Goal: Task Accomplishment & Management: Manage account settings

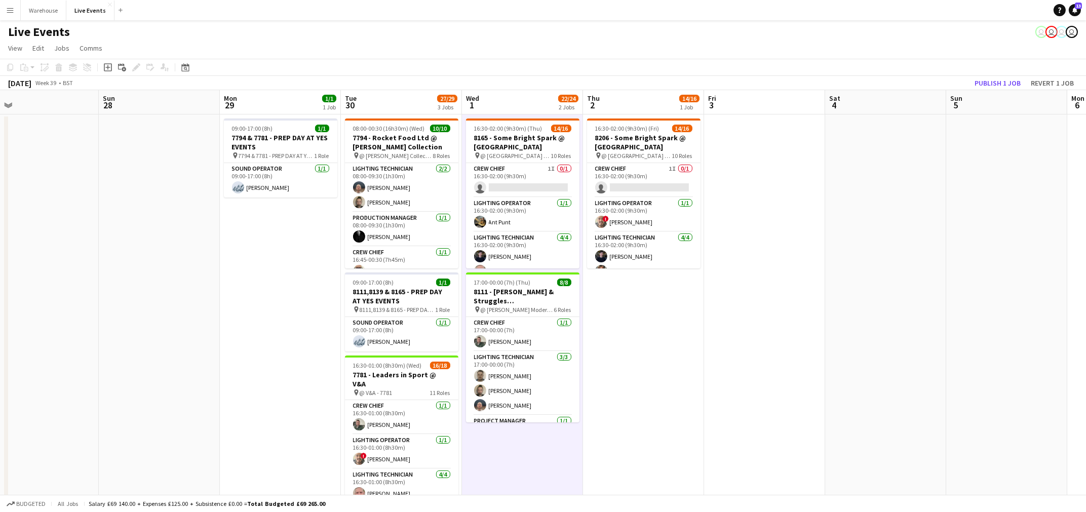
scroll to position [0, 370]
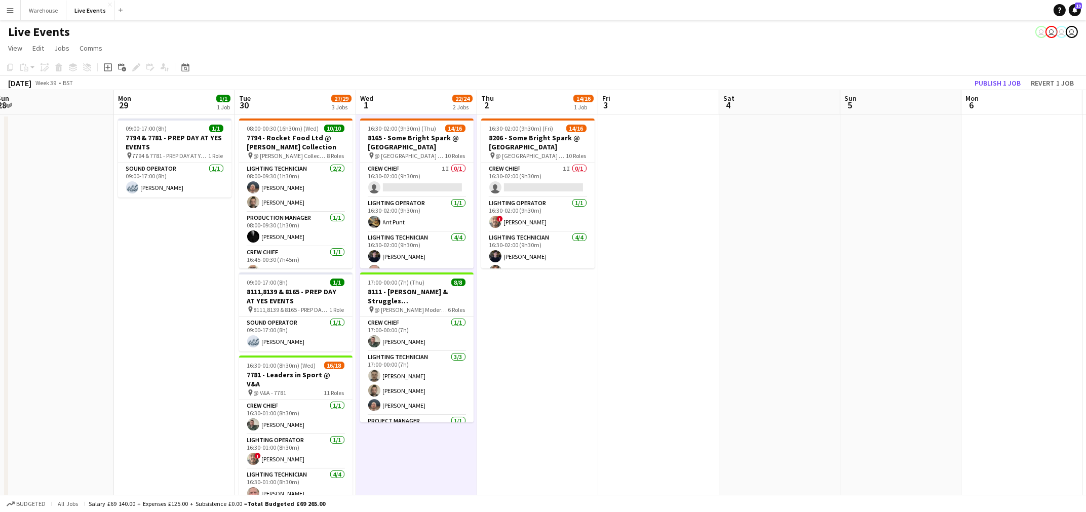
drag, startPoint x: 866, startPoint y: 362, endPoint x: 760, endPoint y: 376, distance: 107.4
click at [760, 376] on app-calendar-viewport "Thu 25 18/19 1 Job Fri 26 Sat 27 Sun 28 Mon 29 1/1 1 Job Tue 30 27/29 3 Jobs We…" at bounding box center [543, 308] width 1086 height 437
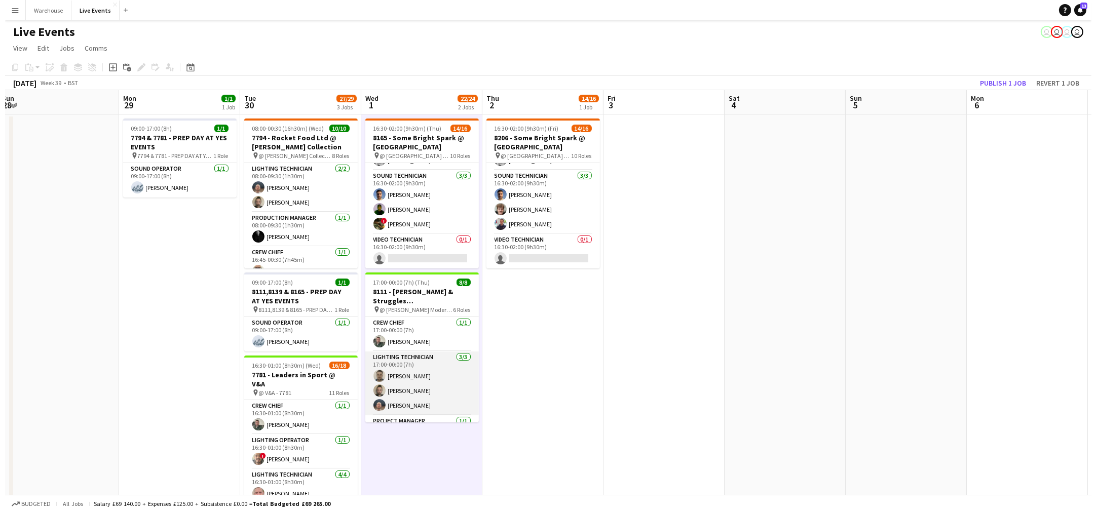
scroll to position [131, 0]
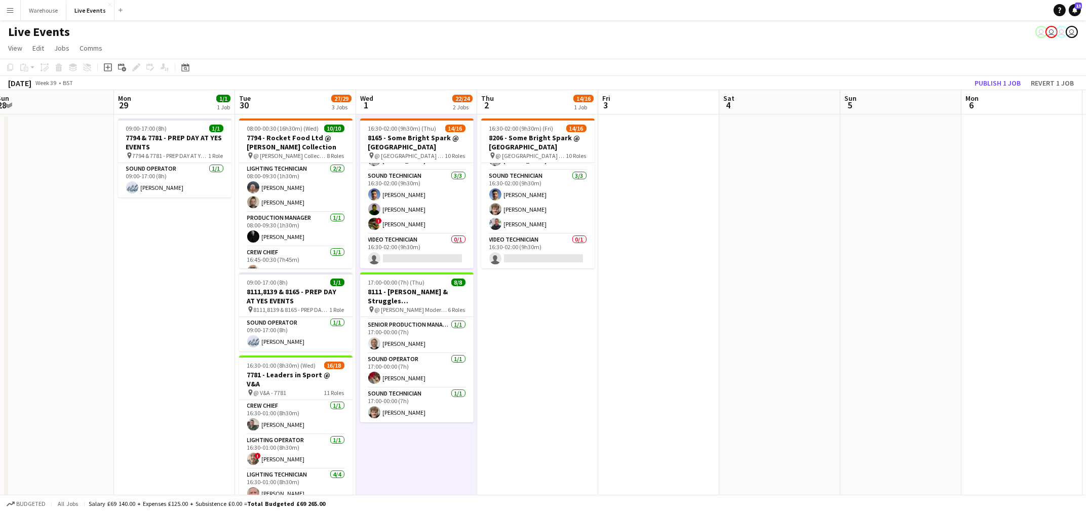
click at [13, 11] on app-icon "Menu" at bounding box center [10, 10] width 8 height 8
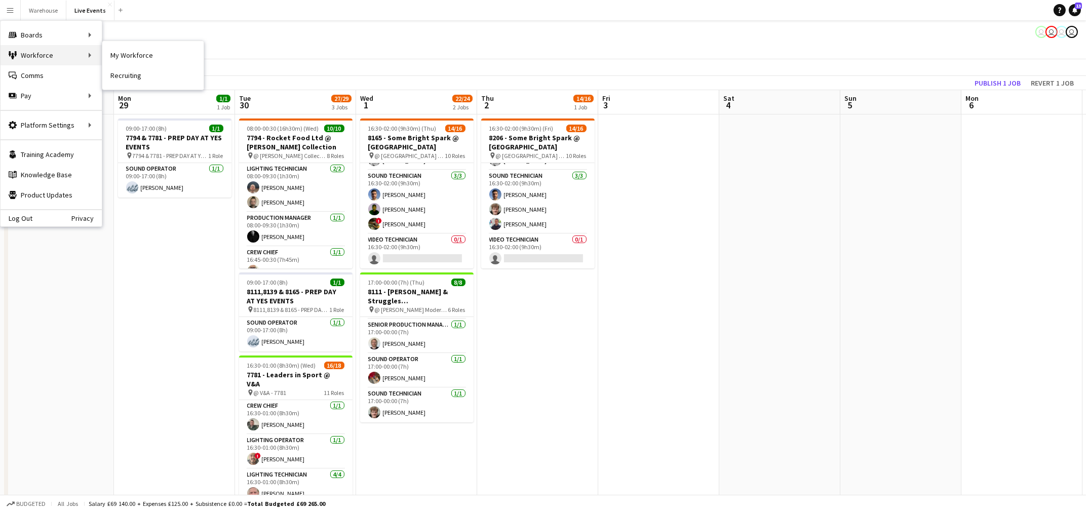
click at [62, 52] on div "Workforce Workforce" at bounding box center [51, 55] width 101 height 20
click at [83, 57] on div "Workforce Workforce" at bounding box center [51, 55] width 101 height 20
click at [127, 52] on link "My Workforce" at bounding box center [152, 55] width 101 height 20
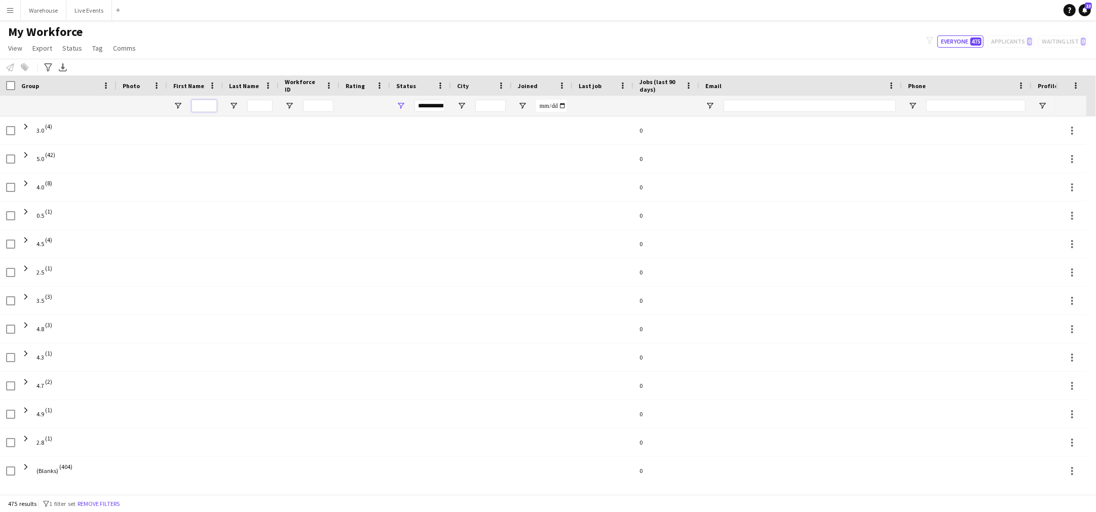
click at [216, 102] on input "First Name Filter Input" at bounding box center [204, 106] width 25 height 12
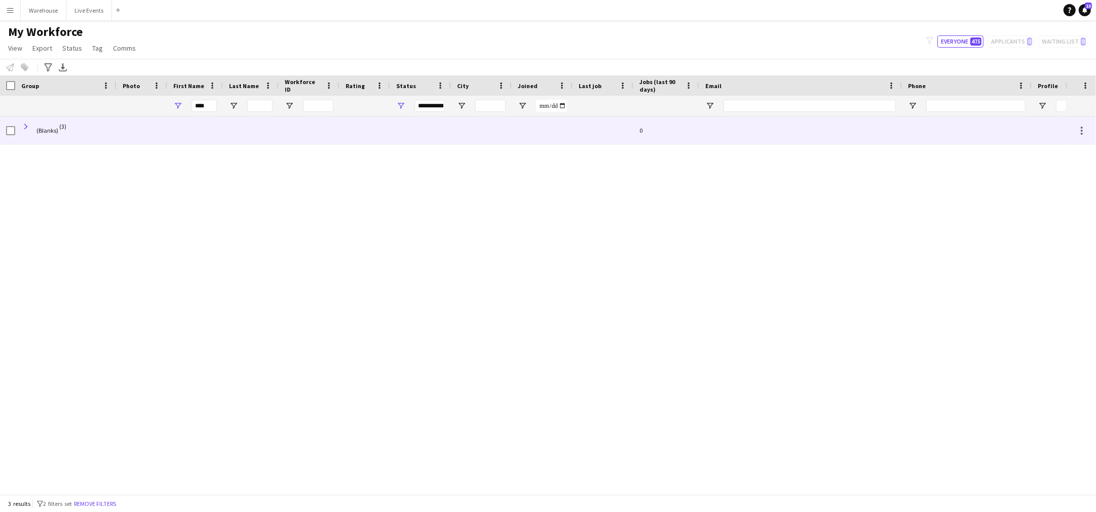
click at [25, 125] on span at bounding box center [25, 126] width 9 height 9
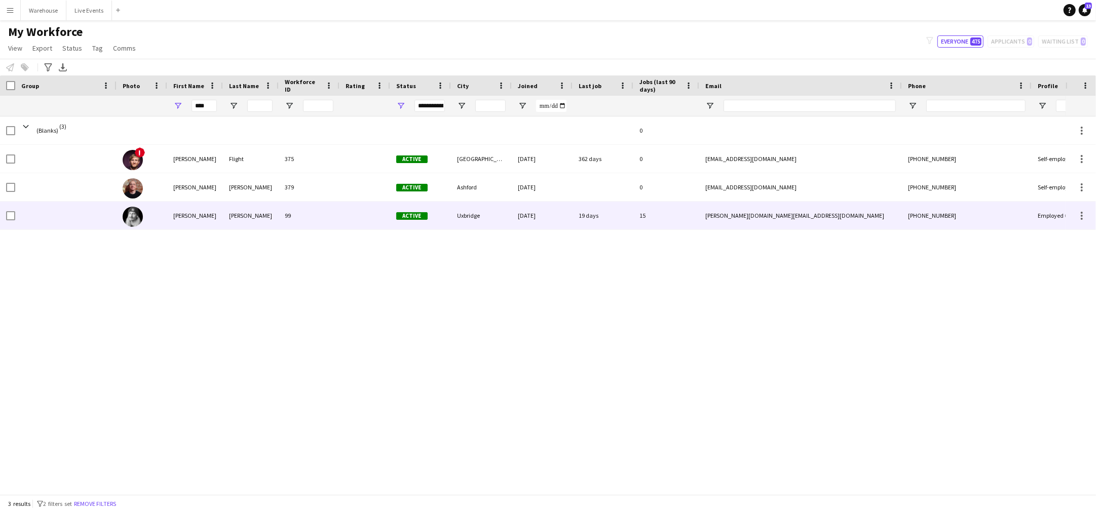
click at [242, 212] on div "[PERSON_NAME]" at bounding box center [251, 216] width 56 height 28
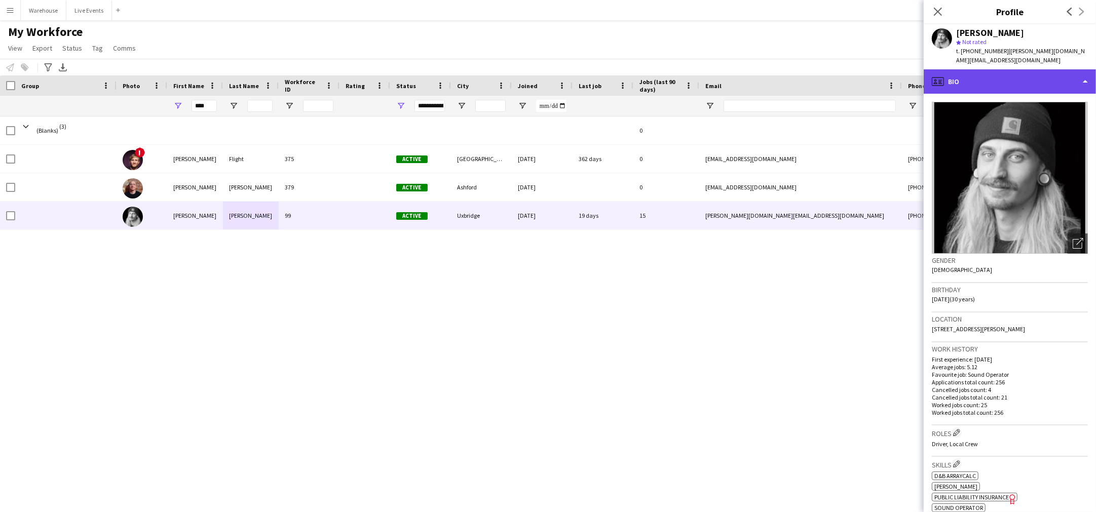
click at [953, 70] on div "profile Bio" at bounding box center [1010, 81] width 172 height 24
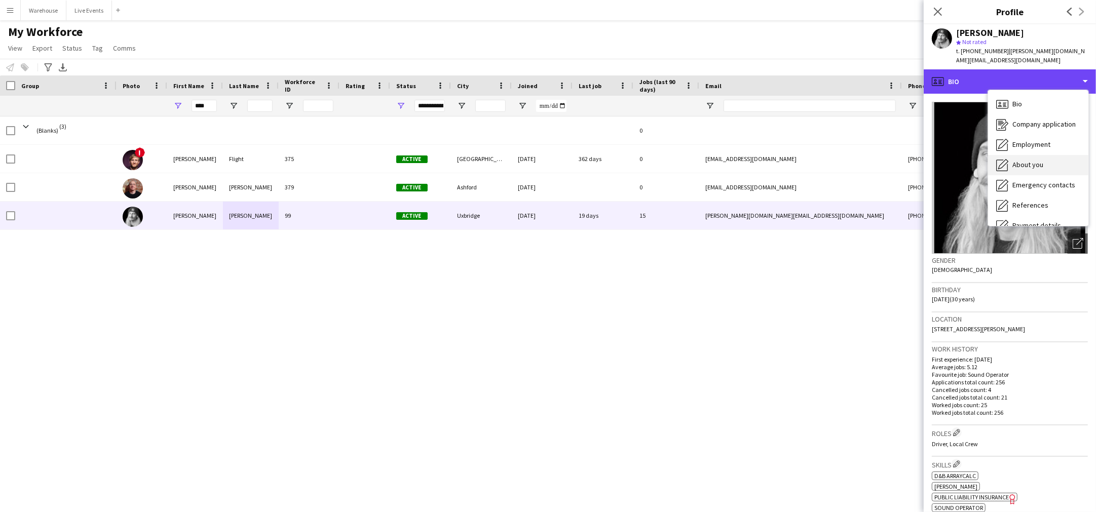
scroll to position [94, 0]
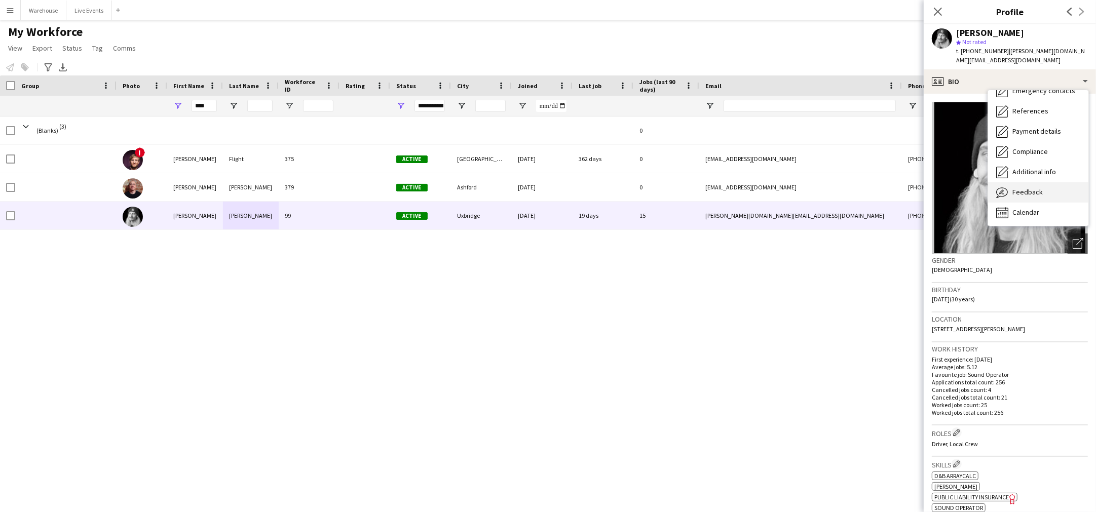
click at [1047, 182] on div "Feedback Feedback" at bounding box center [1038, 192] width 100 height 20
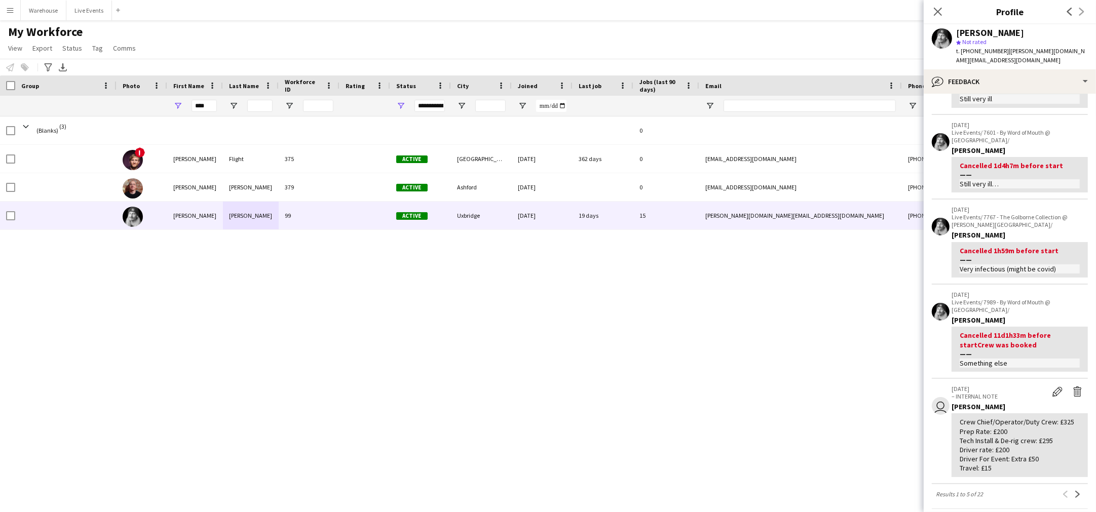
scroll to position [285, 0]
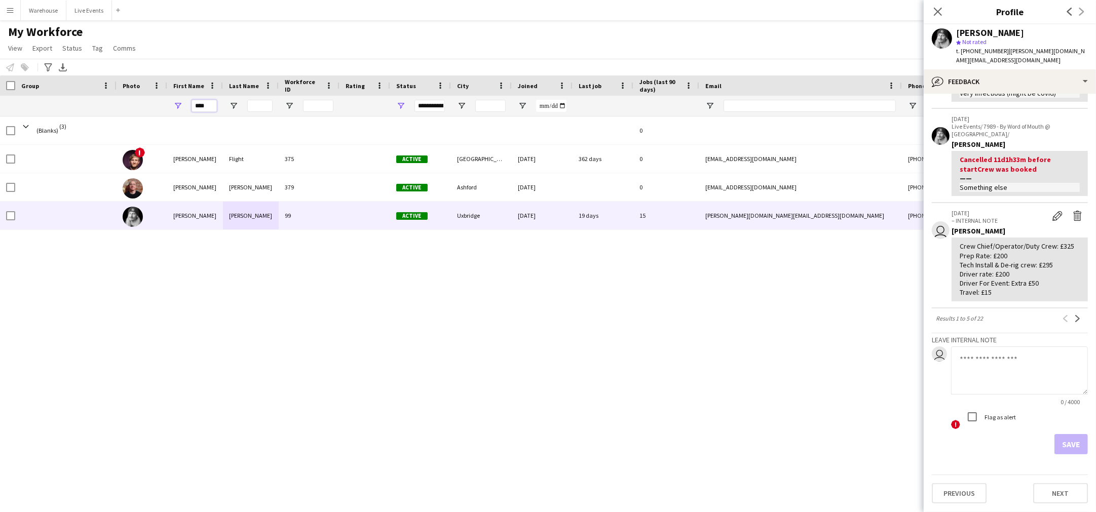
drag, startPoint x: 213, startPoint y: 104, endPoint x: 174, endPoint y: 107, distance: 39.6
click at [174, 107] on div "****" at bounding box center [195, 106] width 56 height 20
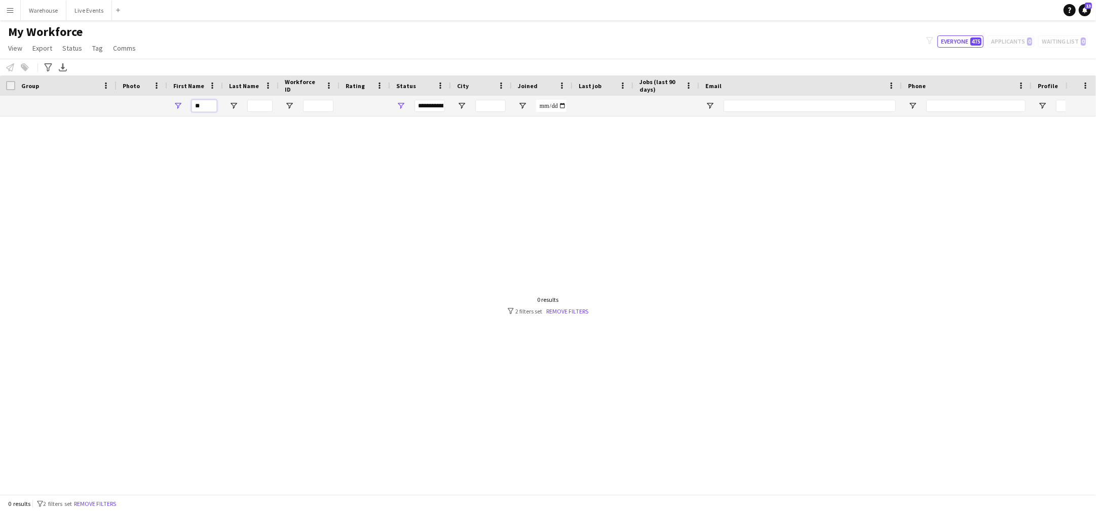
type input "*"
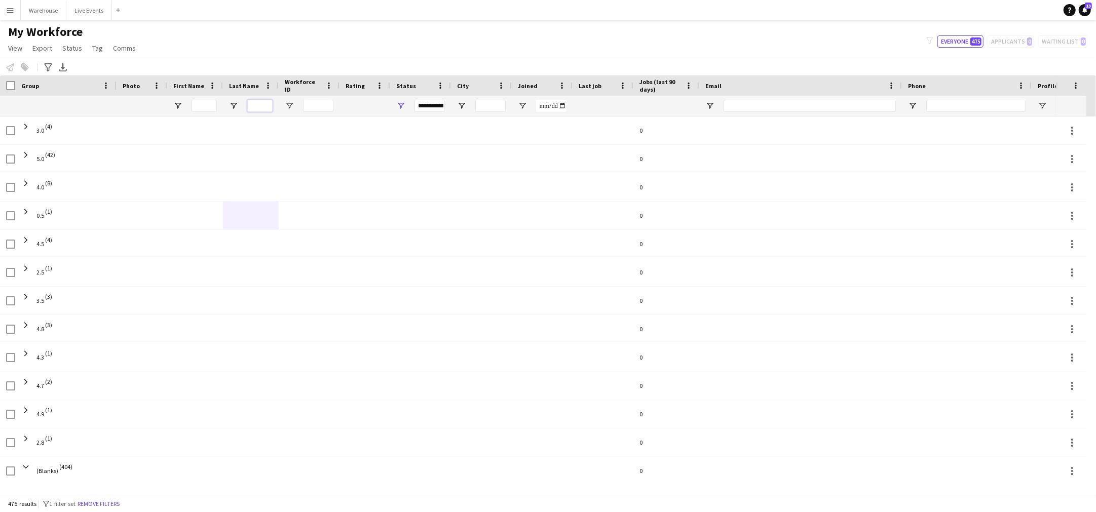
click at [270, 102] on input "Last Name Filter Input" at bounding box center [259, 106] width 25 height 12
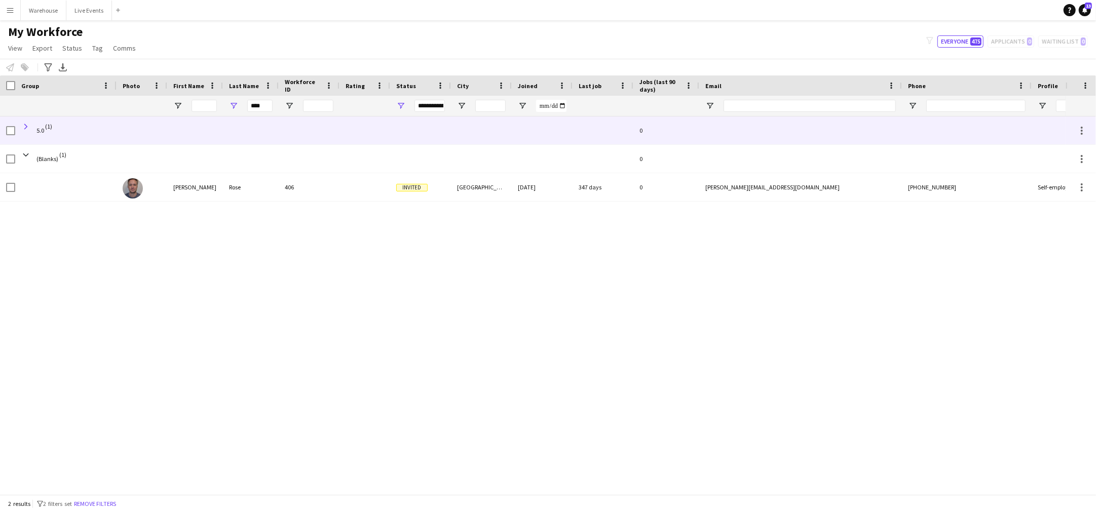
click at [25, 125] on span at bounding box center [25, 126] width 9 height 9
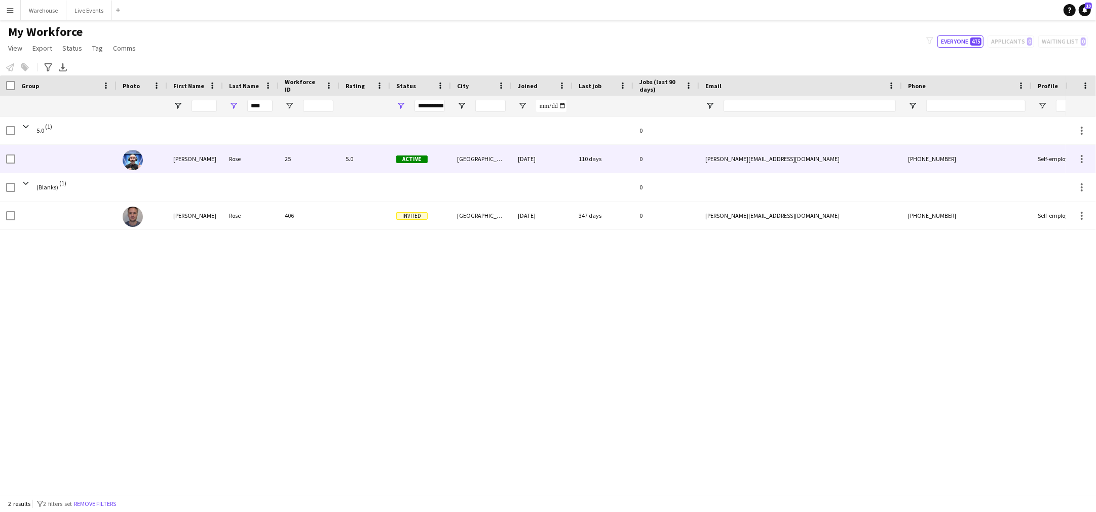
click at [246, 165] on div "Rose" at bounding box center [251, 159] width 56 height 28
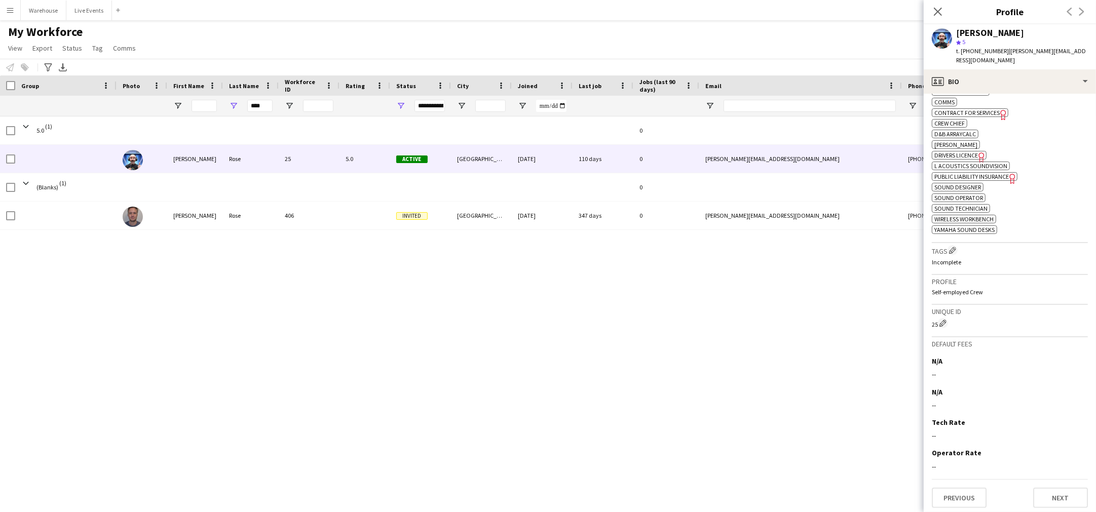
scroll to position [0, 0]
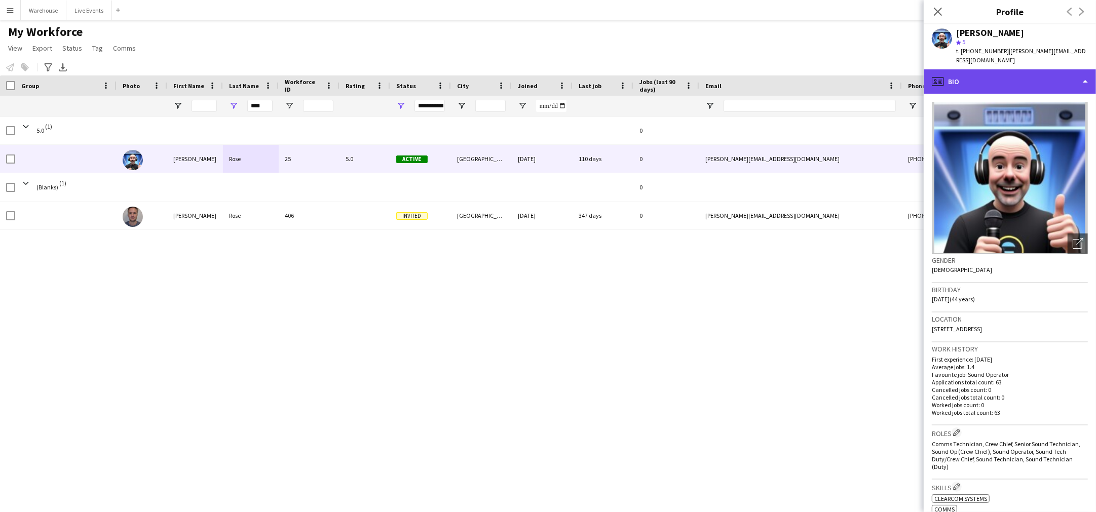
click at [987, 73] on div "profile Bio" at bounding box center [1010, 81] width 172 height 24
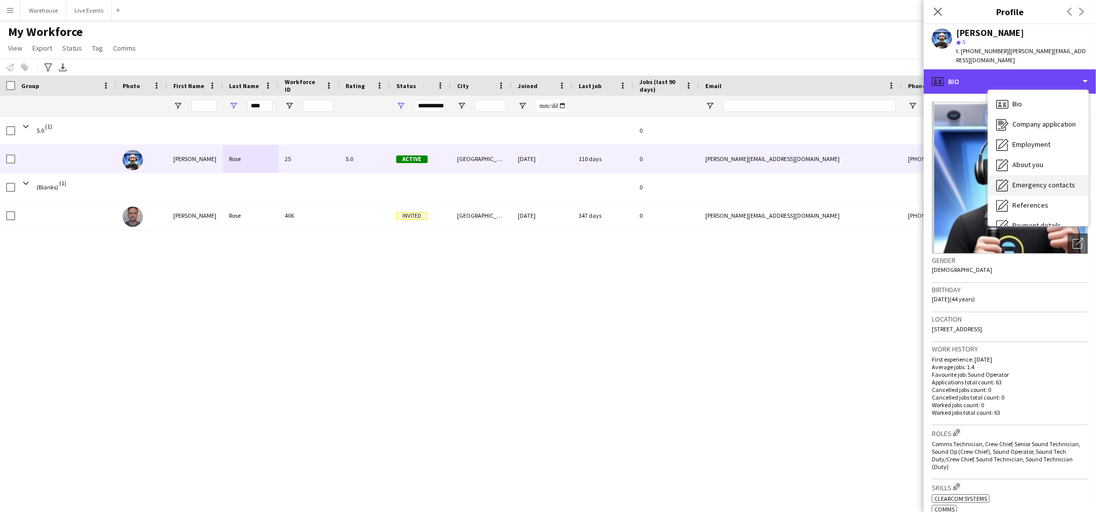
scroll to position [94, 0]
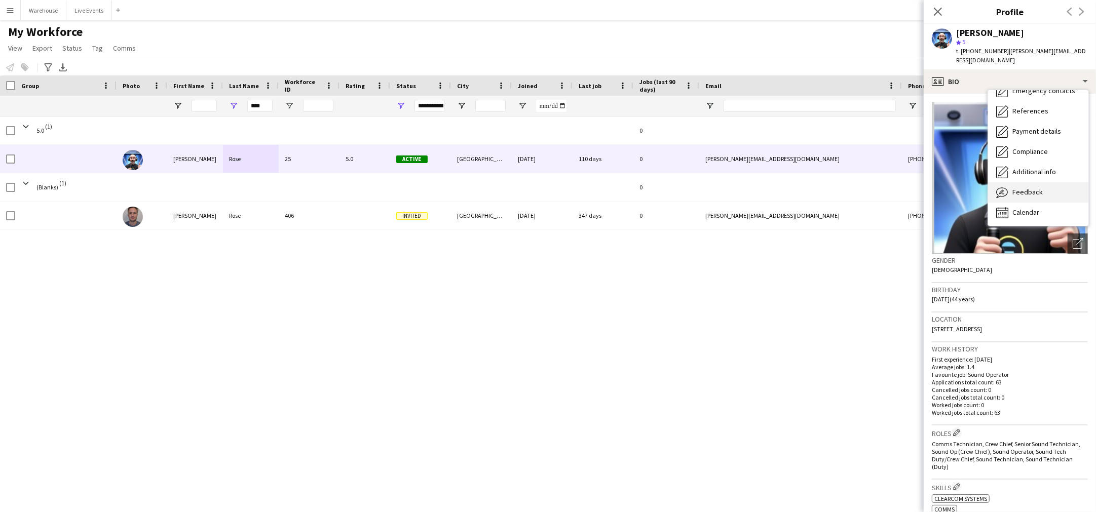
click at [1040, 187] on span "Feedback" at bounding box center [1027, 191] width 30 height 9
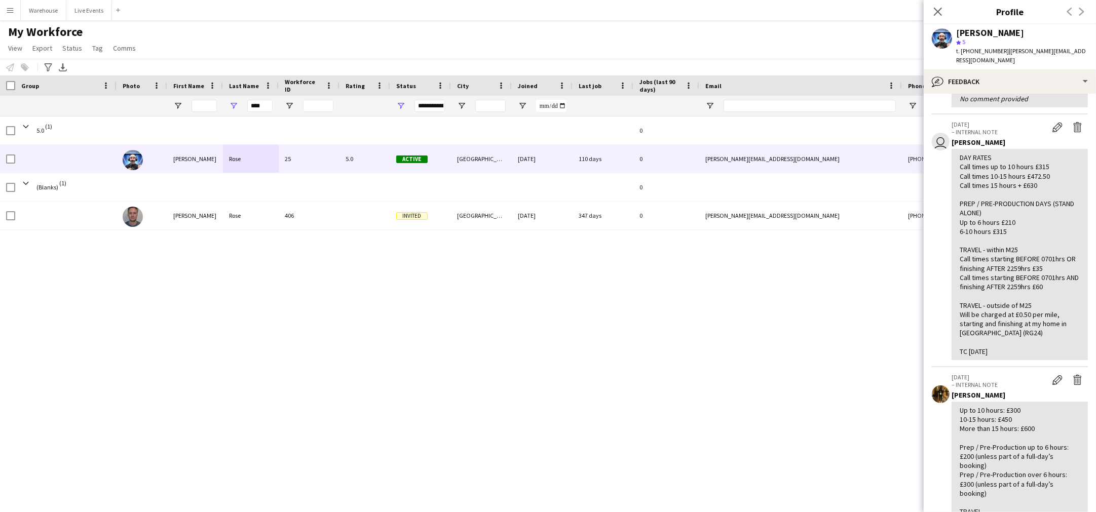
scroll to position [0, 0]
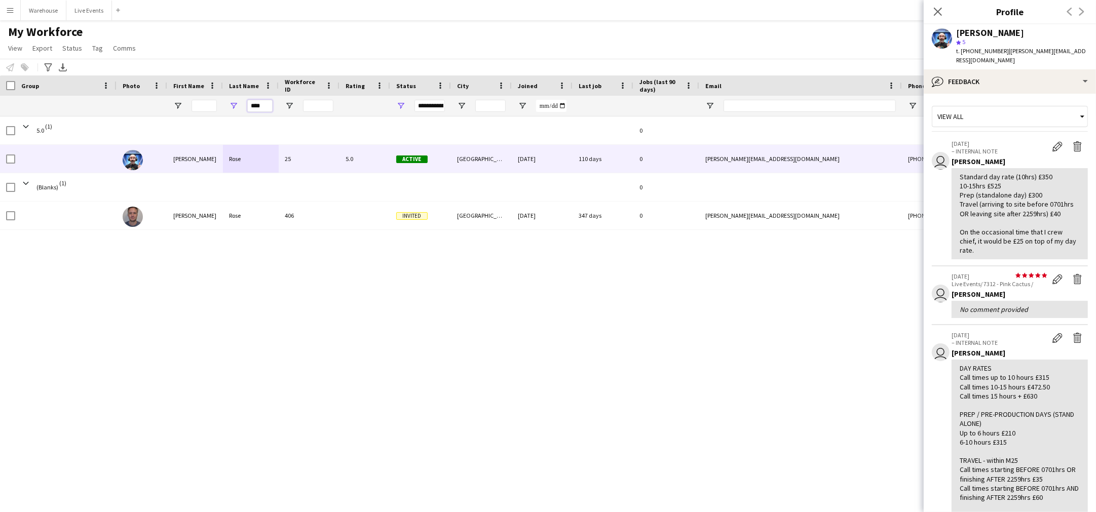
drag, startPoint x: 270, startPoint y: 106, endPoint x: 229, endPoint y: 107, distance: 41.6
click at [229, 107] on div "****" at bounding box center [251, 106] width 56 height 20
type input "*****"
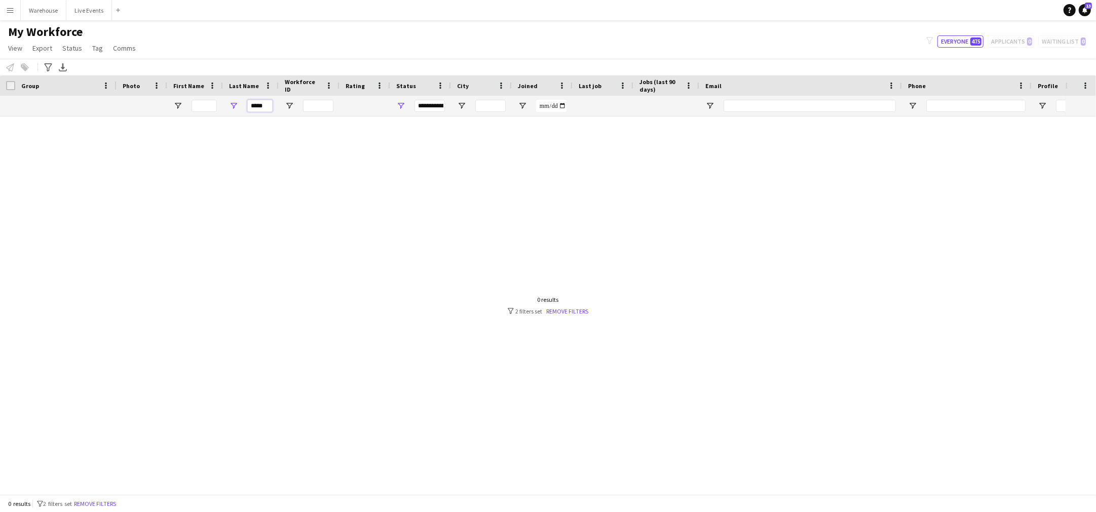
drag, startPoint x: 271, startPoint y: 106, endPoint x: 244, endPoint y: 104, distance: 26.9
click at [244, 104] on div "*****" at bounding box center [251, 106] width 56 height 20
drag, startPoint x: 185, startPoint y: 104, endPoint x: 191, endPoint y: 106, distance: 5.9
click at [189, 105] on div at bounding box center [195, 106] width 56 height 20
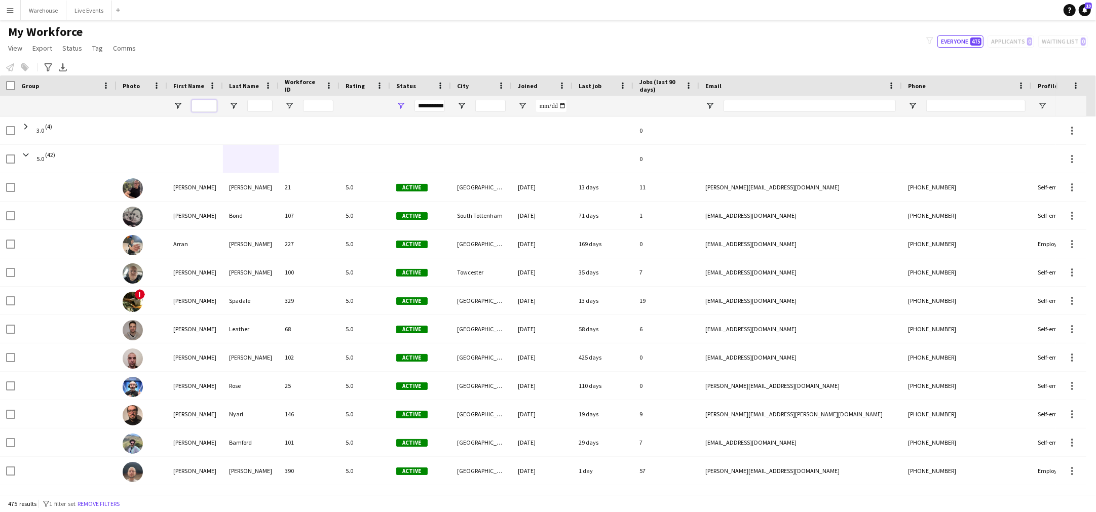
click at [198, 104] on input "First Name Filter Input" at bounding box center [204, 106] width 25 height 12
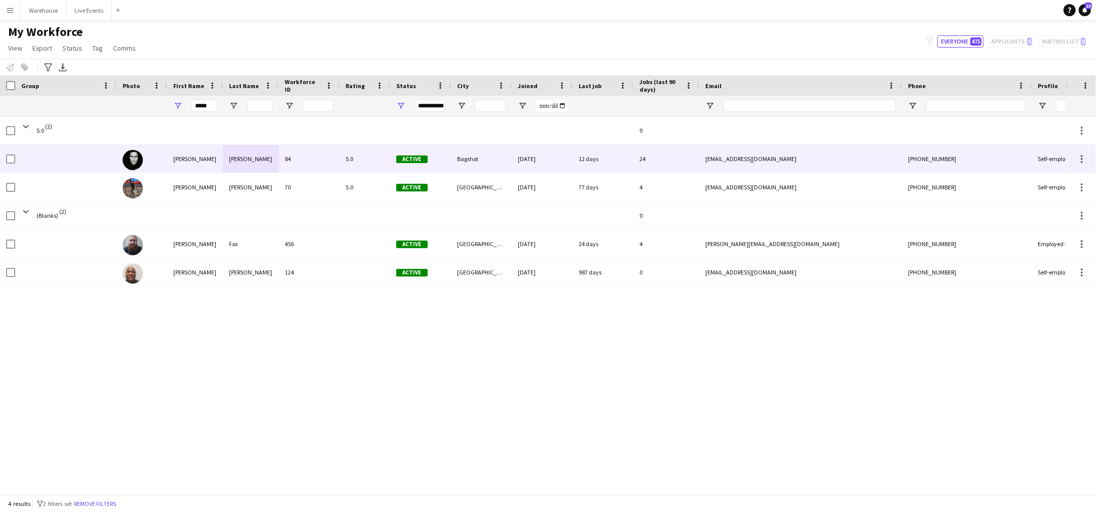
click at [203, 159] on div "[PERSON_NAME]" at bounding box center [195, 159] width 56 height 28
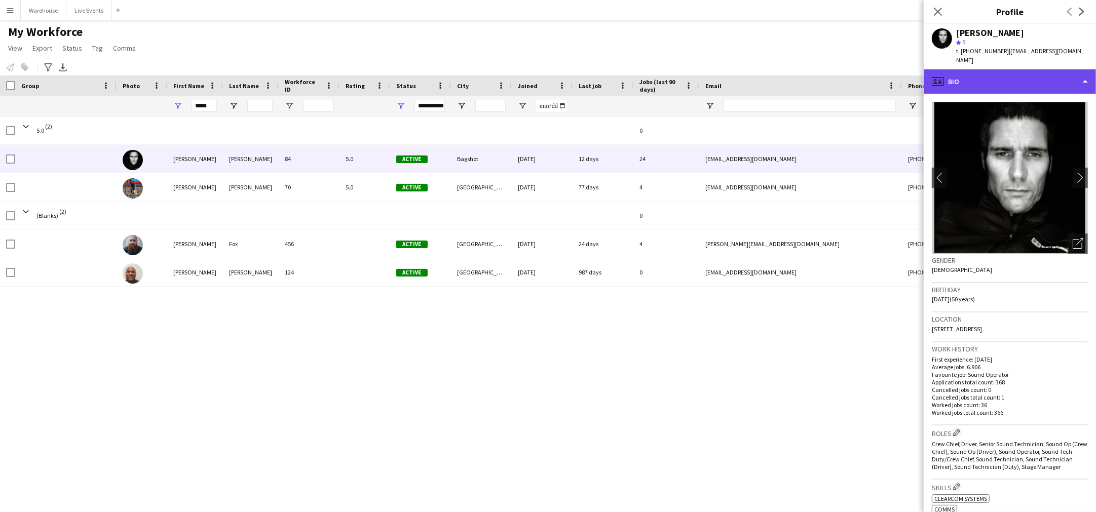
click at [983, 76] on div "profile Bio" at bounding box center [1010, 81] width 172 height 24
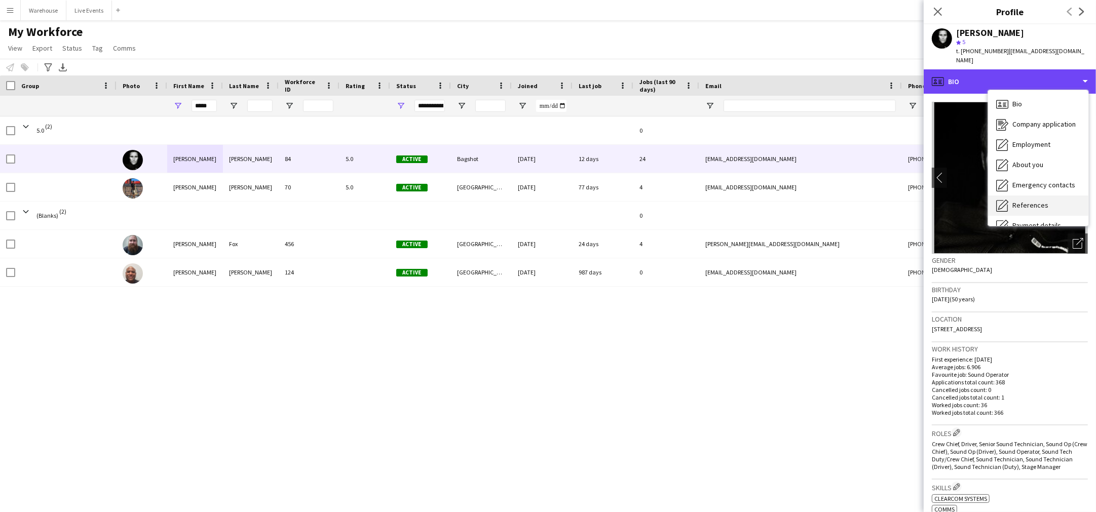
scroll to position [94, 0]
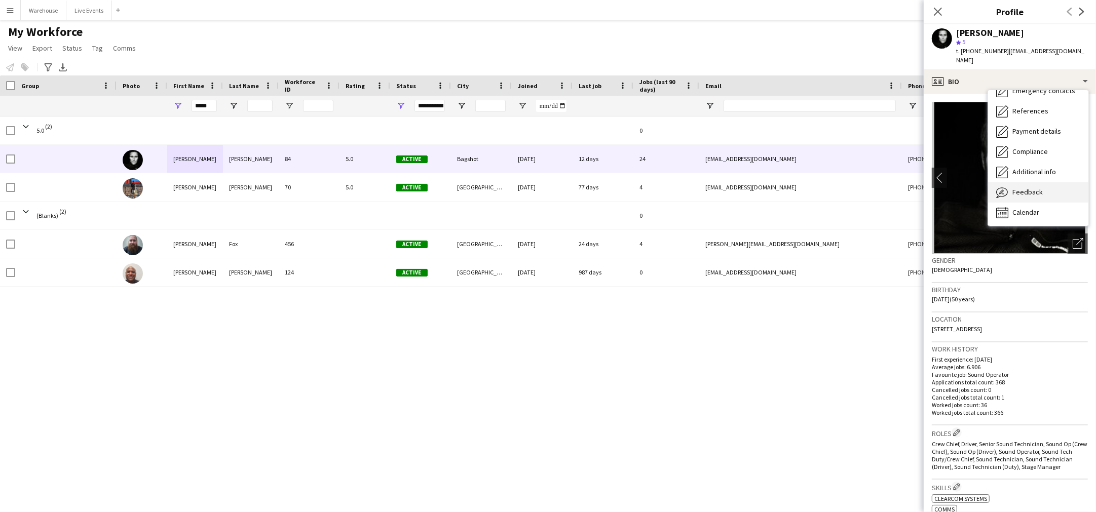
click at [1037, 187] on span "Feedback" at bounding box center [1027, 191] width 30 height 9
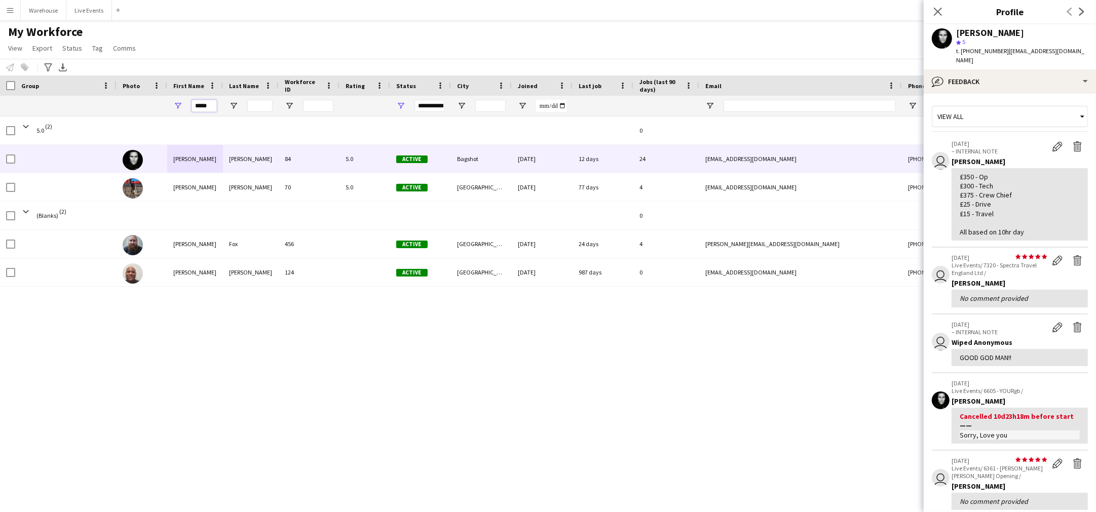
drag, startPoint x: 210, startPoint y: 104, endPoint x: 179, endPoint y: 103, distance: 30.9
click at [179, 103] on div "*****" at bounding box center [195, 106] width 56 height 20
type input "*****"
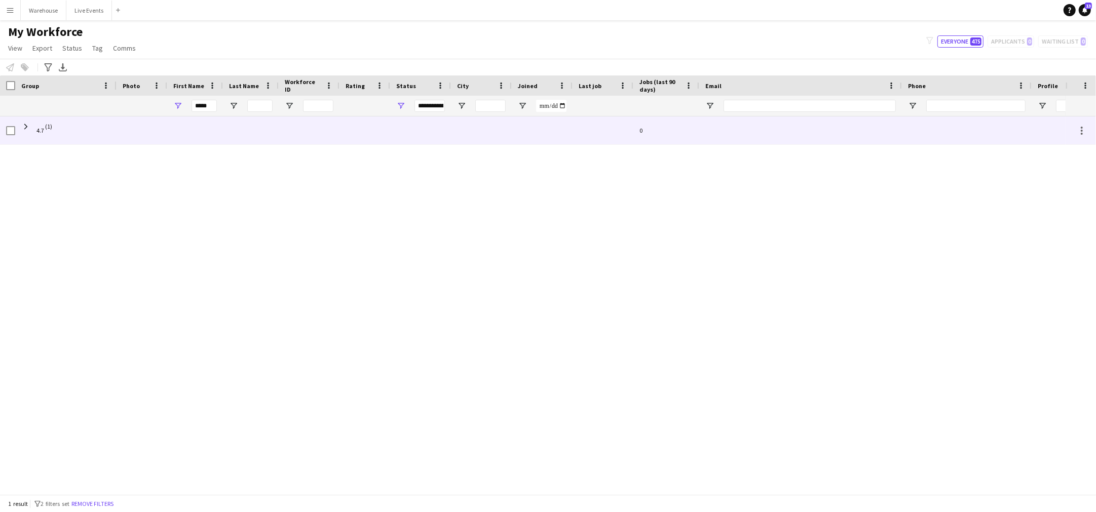
click at [34, 127] on span "4.7 (1)" at bounding box center [65, 131] width 89 height 28
click at [25, 128] on span at bounding box center [25, 126] width 9 height 9
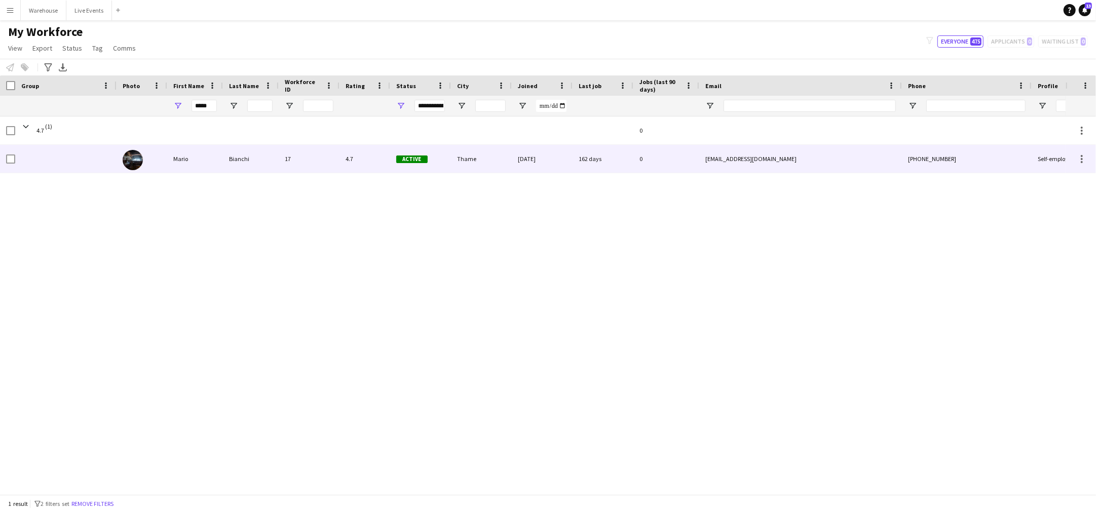
click at [167, 160] on div "Mario" at bounding box center [195, 159] width 56 height 28
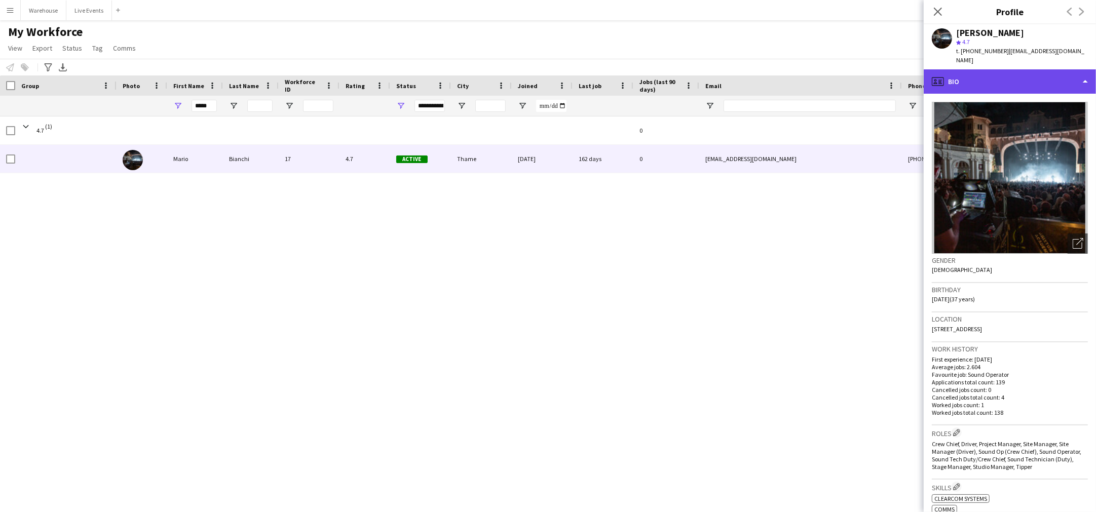
click at [1004, 69] on div "profile Bio" at bounding box center [1010, 81] width 172 height 24
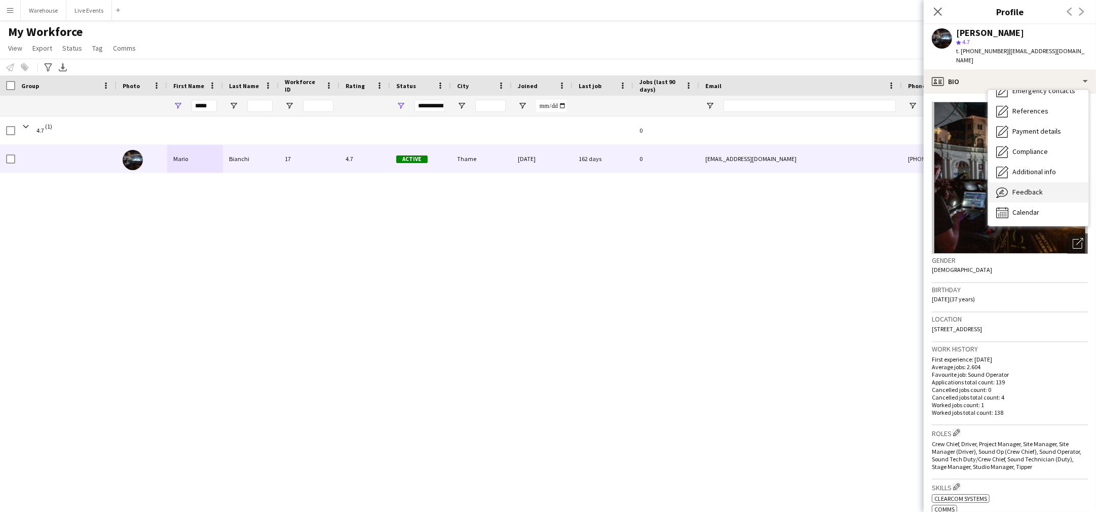
click at [1029, 182] on div "Feedback Feedback" at bounding box center [1038, 192] width 100 height 20
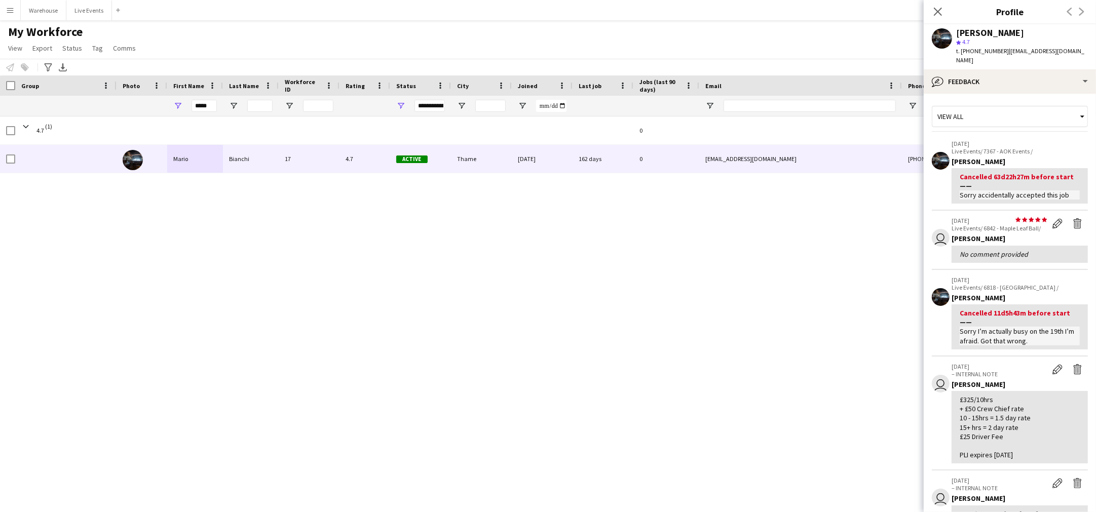
click at [930, 12] on div "Close pop-in" at bounding box center [938, 11] width 28 height 23
click at [933, 12] on icon "Close pop-in" at bounding box center [938, 12] width 10 height 10
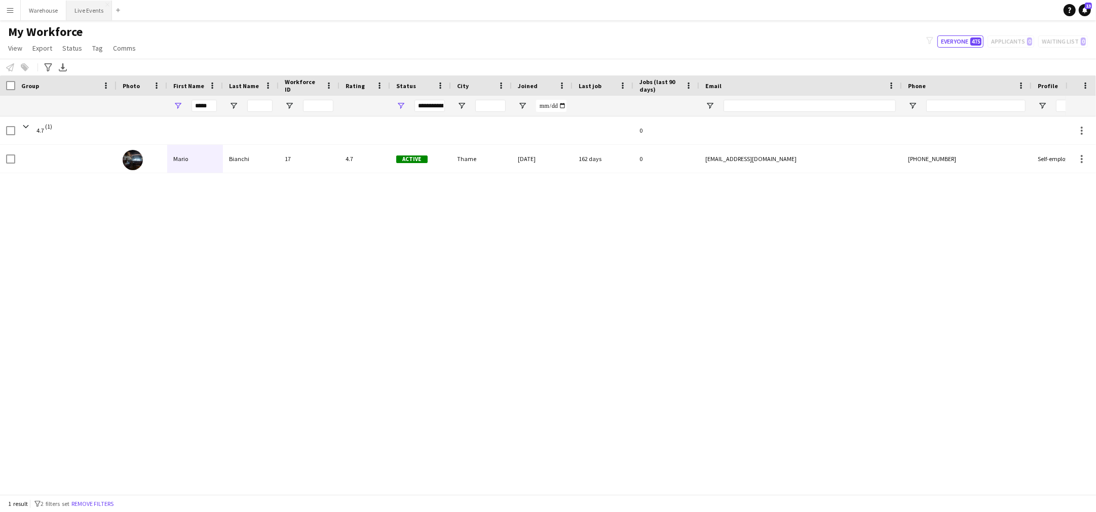
click at [86, 10] on button "Live Events Close" at bounding box center [89, 11] width 46 height 20
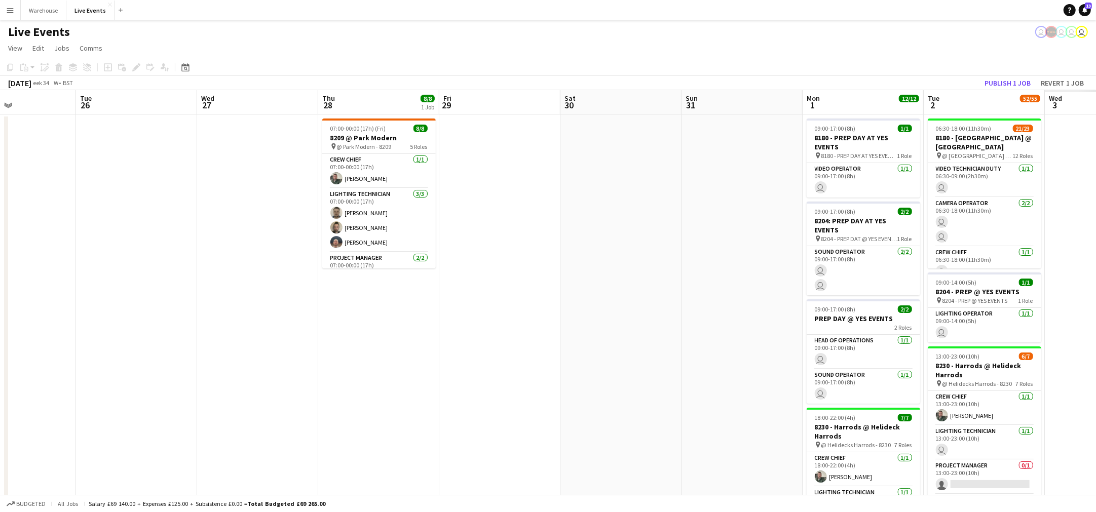
drag, startPoint x: 815, startPoint y: 328, endPoint x: 48, endPoint y: 321, distance: 766.7
click at [51, 321] on app-calendar-viewport "Sat 23 4/4 1 Job Sun 24 7/7 1 Job Mon 25 Tue 26 Wed 27 Thu 28 8/8 1 Job Fri 29 …" at bounding box center [548, 462] width 1096 height 745
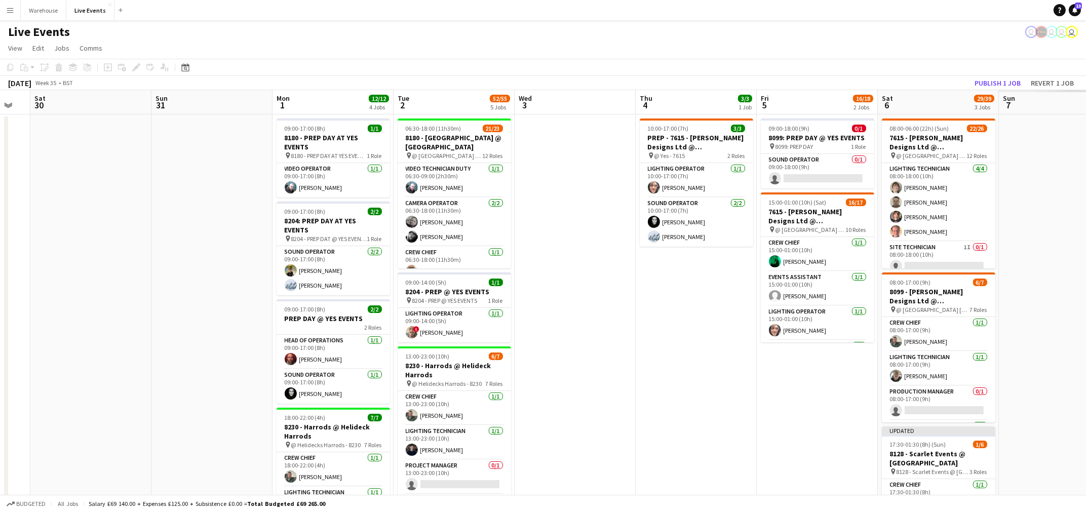
drag, startPoint x: 653, startPoint y: 343, endPoint x: 171, endPoint y: 329, distance: 482.1
click at [171, 329] on app-calendar-viewport "Tue 26 Wed 27 Thu 28 8/8 1 Job Fri 29 Sat 30 Sun 31 Mon 1 12/12 4 Jobs Tue 2 52…" at bounding box center [543, 462] width 1086 height 745
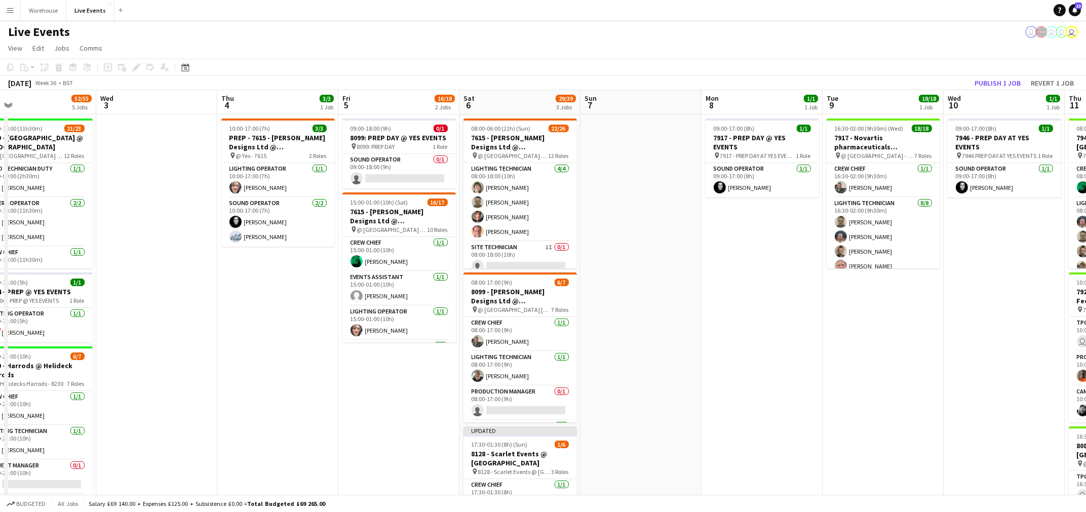
scroll to position [0, 382]
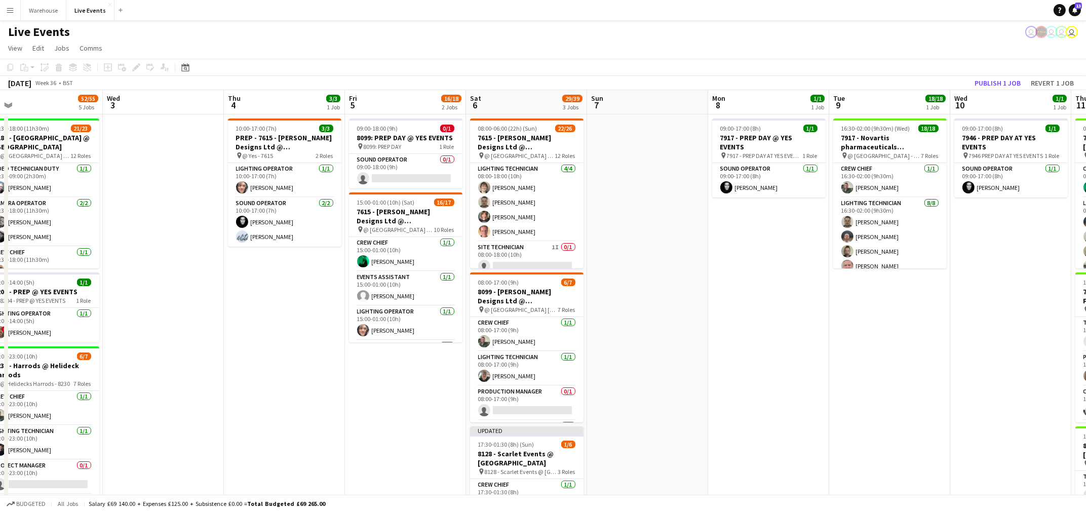
drag, startPoint x: 761, startPoint y: 323, endPoint x: 513, endPoint y: 323, distance: 247.8
click at [513, 323] on app-calendar-viewport "Sat 30 Sun 31 Mon 1 12/12 4 Jobs Tue 2 52/55 5 Jobs Wed 3 Thu 4 3/3 1 Job Fri 5…" at bounding box center [543, 462] width 1086 height 745
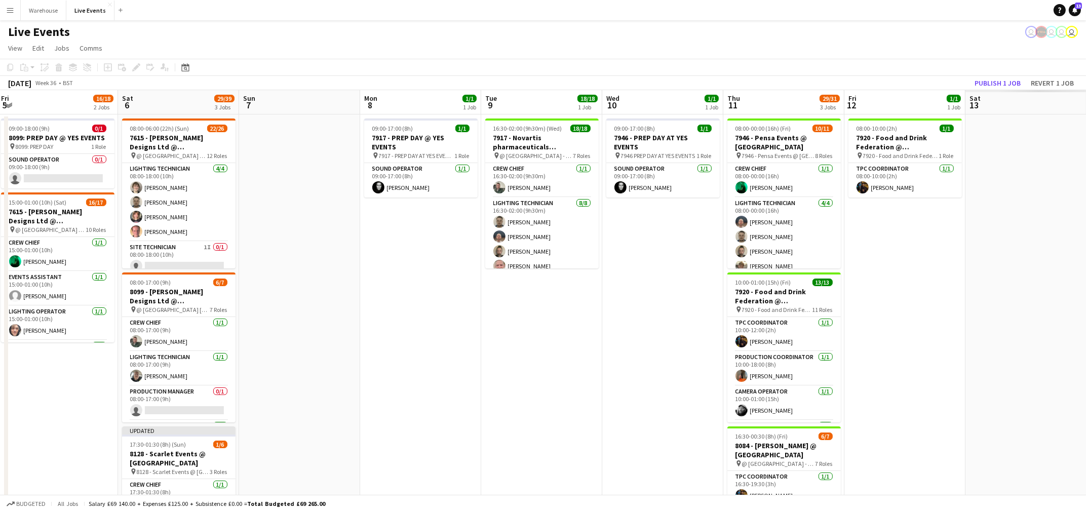
drag, startPoint x: 680, startPoint y: 335, endPoint x: -68, endPoint y: 382, distance: 749.3
click at [0, 382] on html "Menu Boards Boards Boards All jobs Status Workforce Workforce My Workforce Recr…" at bounding box center [543, 426] width 1086 height 852
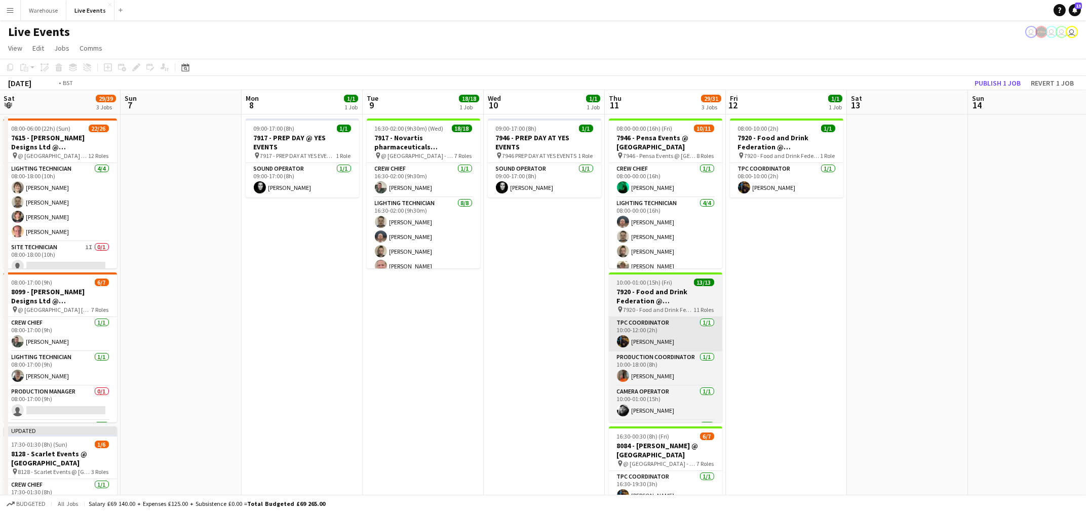
drag, startPoint x: 563, startPoint y: 291, endPoint x: 330, endPoint y: 330, distance: 236.3
click at [116, 326] on app-calendar-viewport "Wed 3 Thu 4 3/3 1 Job Fri 5 16/18 2 Jobs Sat 6 29/39 3 Jobs Sun 7 Mon 8 1/1 1 J…" at bounding box center [543, 462] width 1086 height 745
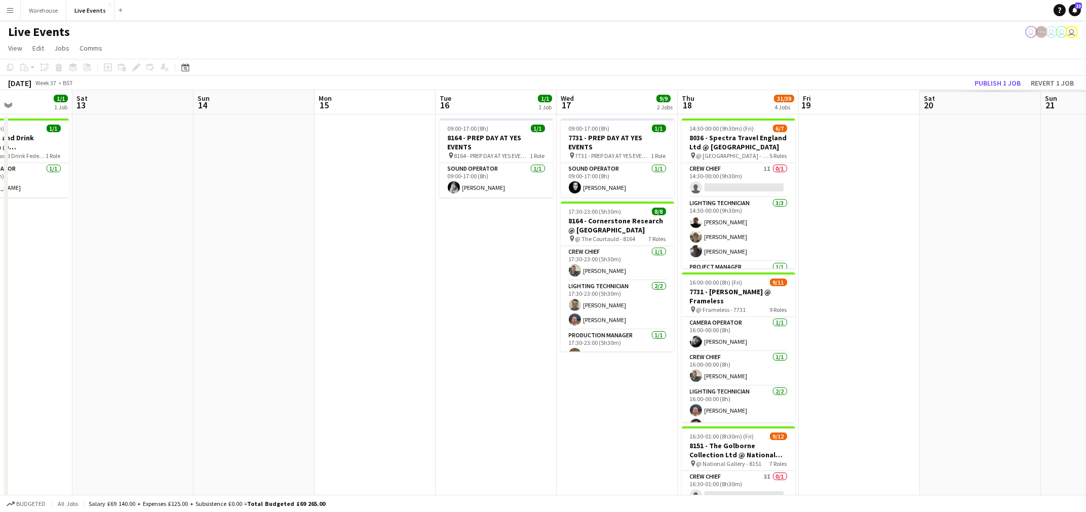
drag, startPoint x: 575, startPoint y: 350, endPoint x: 252, endPoint y: 361, distance: 323.5
click at [184, 361] on app-calendar-viewport "Tue 9 18/18 1 Job Wed 10 1/1 1 Job Thu 11 29/31 3 Jobs Fri 12 1/1 1 Job Sat 13 …" at bounding box center [543, 462] width 1086 height 745
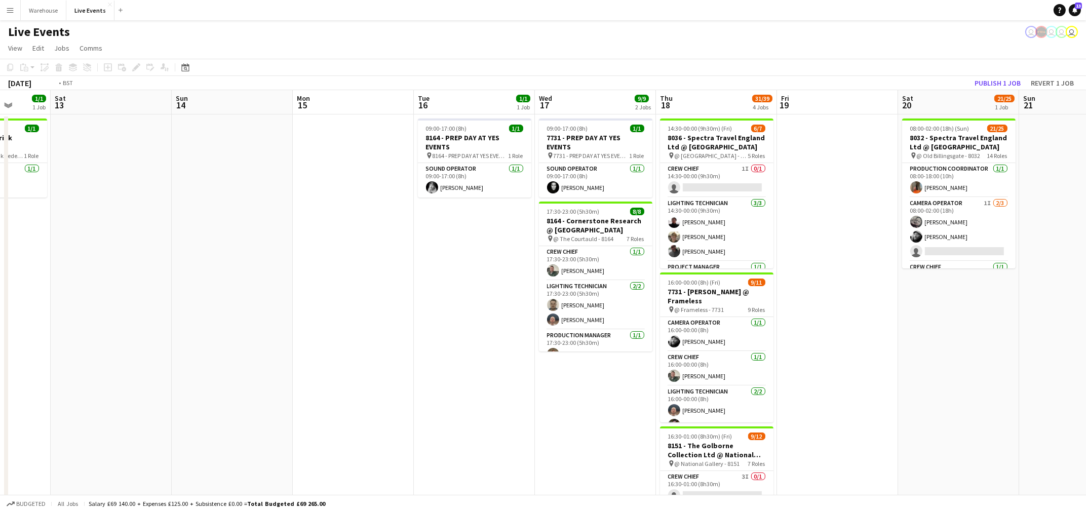
drag, startPoint x: 488, startPoint y: 362, endPoint x: 105, endPoint y: 389, distance: 383.6
click at [102, 390] on app-calendar-viewport "Wed 10 1/1 1 Job Thu 11 29/31 3 Jobs Fri 12 1/1 1 Job Sat 13 Sun 14 Mon 15 Tue …" at bounding box center [543, 462] width 1086 height 745
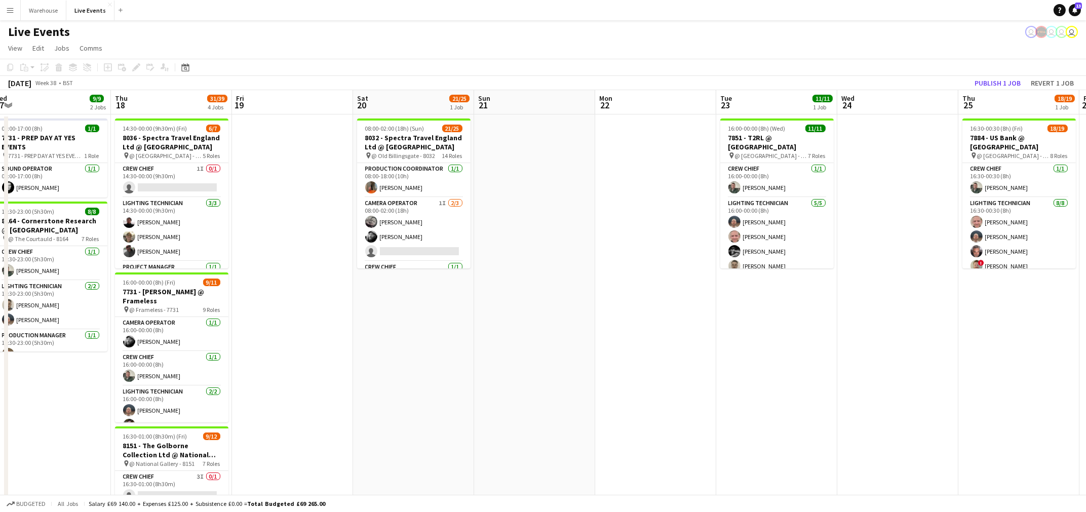
drag, startPoint x: 635, startPoint y: 356, endPoint x: 223, endPoint y: 366, distance: 412.1
click at [230, 366] on app-calendar-viewport "Sun 14 Mon 15 Tue 16 1/1 1 Job Wed 17 9/9 2 Jobs Thu 18 31/39 4 Jobs Fri 19 Sat…" at bounding box center [543, 462] width 1086 height 745
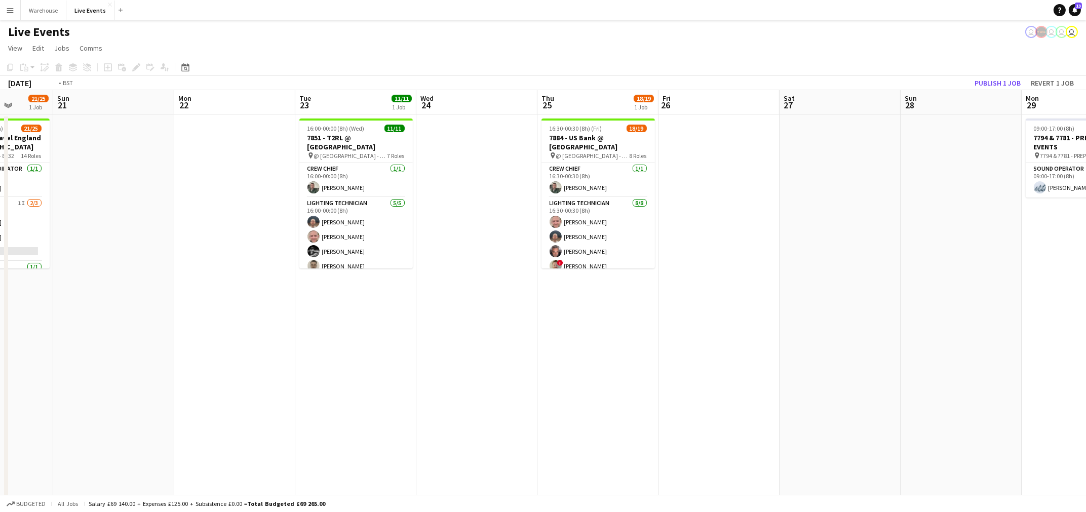
drag, startPoint x: 302, startPoint y: 379, endPoint x: 290, endPoint y: 379, distance: 12.2
click at [290, 379] on app-calendar-viewport "Wed 17 9/9 2 Jobs Thu 18 31/39 4 Jobs Fri 19 Sat 20 21/25 1 Job Sun 21 Mon 22 T…" at bounding box center [543, 462] width 1086 height 745
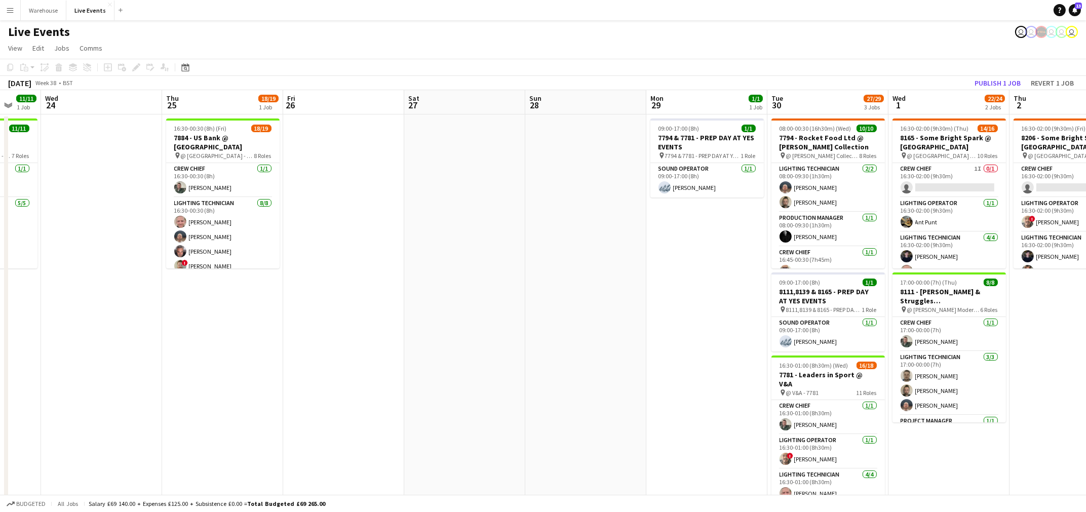
scroll to position [0, 295]
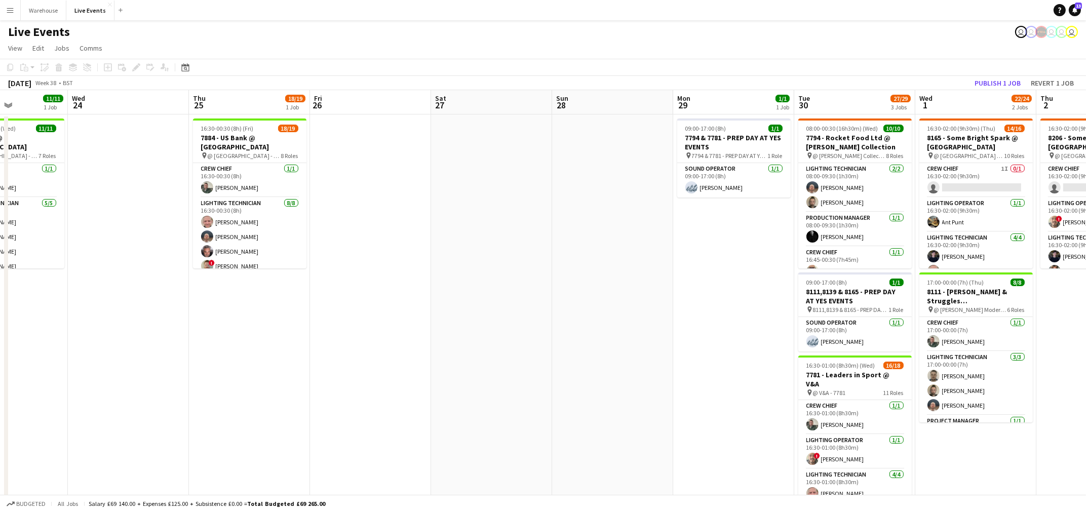
drag, startPoint x: 579, startPoint y: 366, endPoint x: 406, endPoint y: 373, distance: 173.0
click at [406, 373] on app-calendar-viewport "Sun 21 Mon 22 Tue 23 11/11 1 Job Wed 24 Thu 25 18/19 1 Job Fri 26 Sat 27 Sun 28…" at bounding box center [543, 462] width 1086 height 745
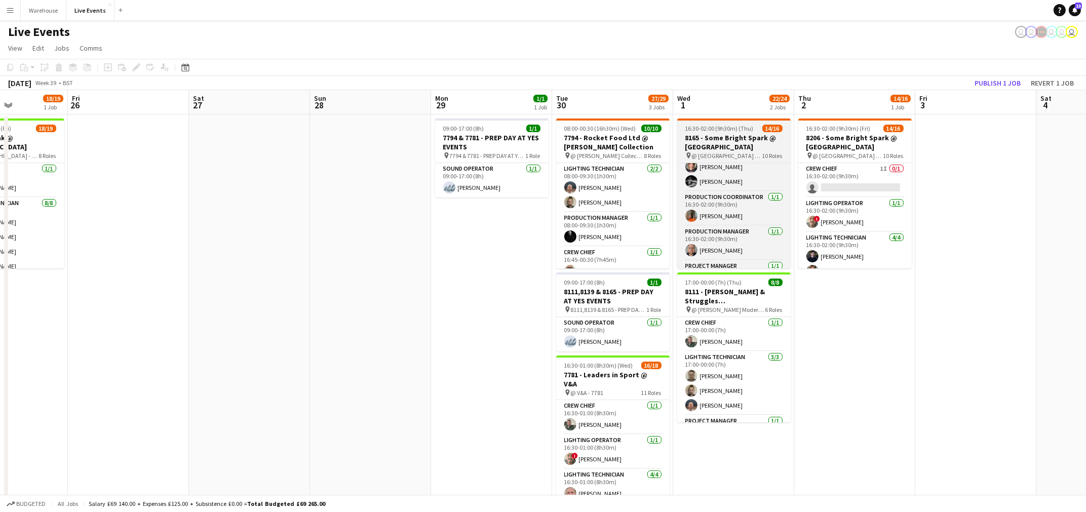
scroll to position [143, 0]
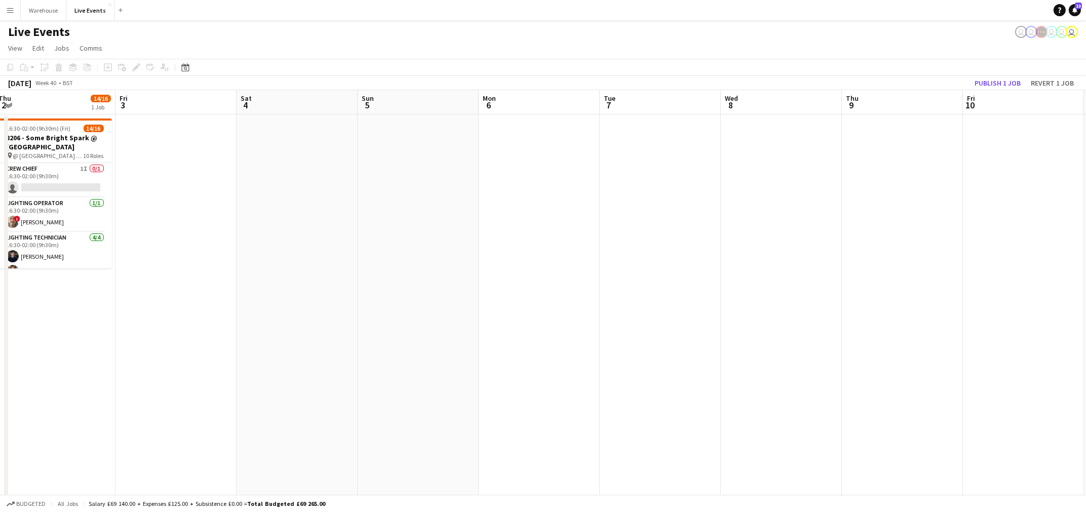
drag, startPoint x: 826, startPoint y: 331, endPoint x: 76, endPoint y: 380, distance: 752.0
click at [0, 381] on html "Menu Boards Boards Boards All jobs Status Workforce Workforce My Workforce Recr…" at bounding box center [543, 426] width 1086 height 852
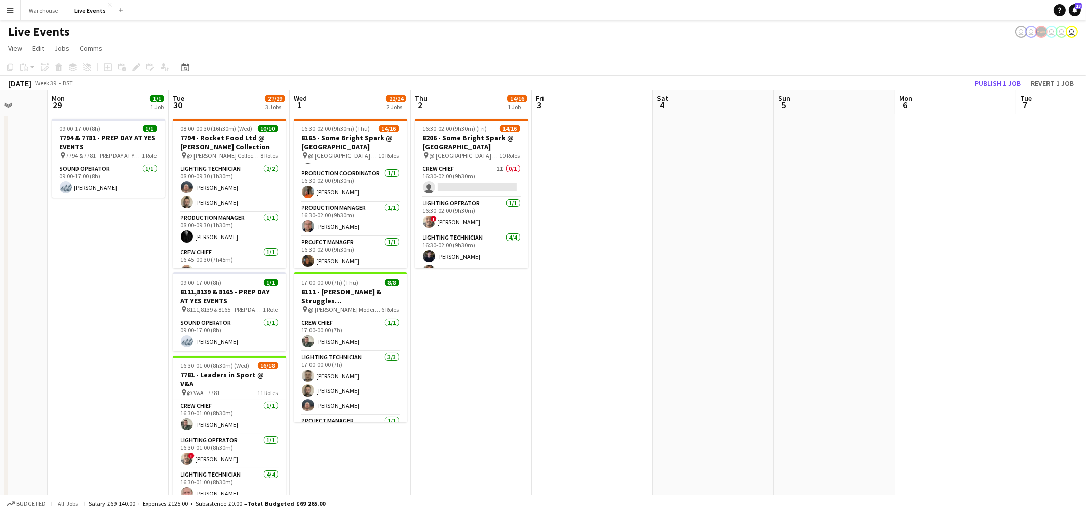
drag, startPoint x: 249, startPoint y: 379, endPoint x: 673, endPoint y: 369, distance: 424.2
click at [673, 369] on app-calendar-viewport "Fri 26 Sat 27 Sun 28 Mon 29 1/1 1 Job Tue 30 27/29 3 Jobs Wed 1 22/24 2 Jobs Th…" at bounding box center [543, 462] width 1086 height 745
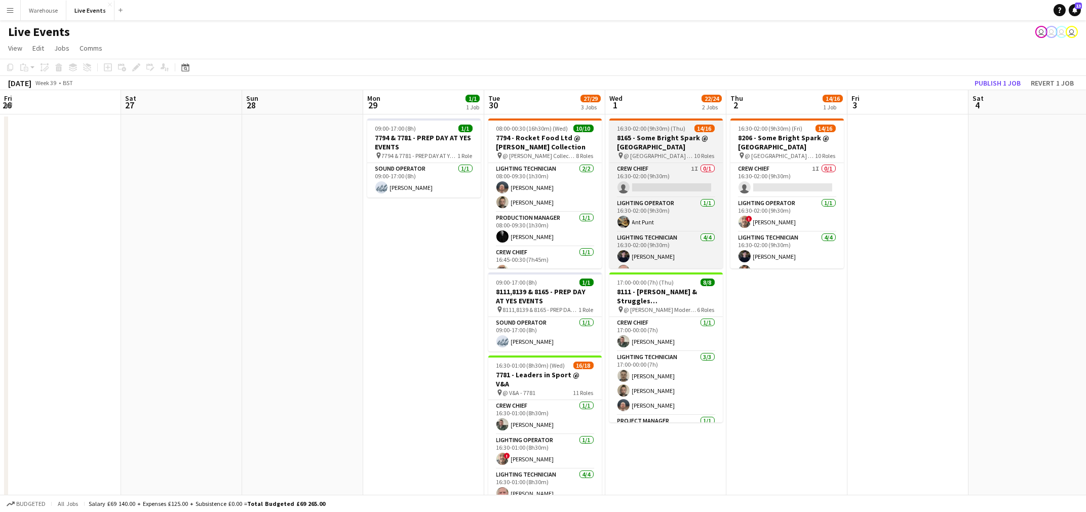
scroll to position [143, 0]
